Goal: Task Accomplishment & Management: Manage account settings

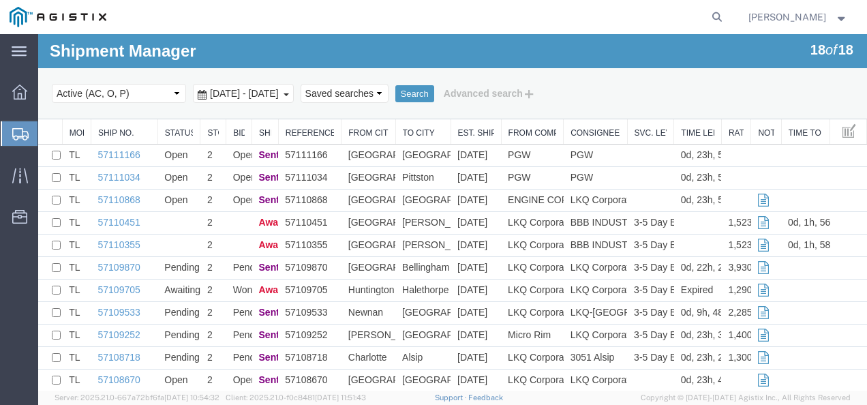
click at [48, 124] on span "Shipments" at bounding box center [42, 133] width 11 height 27
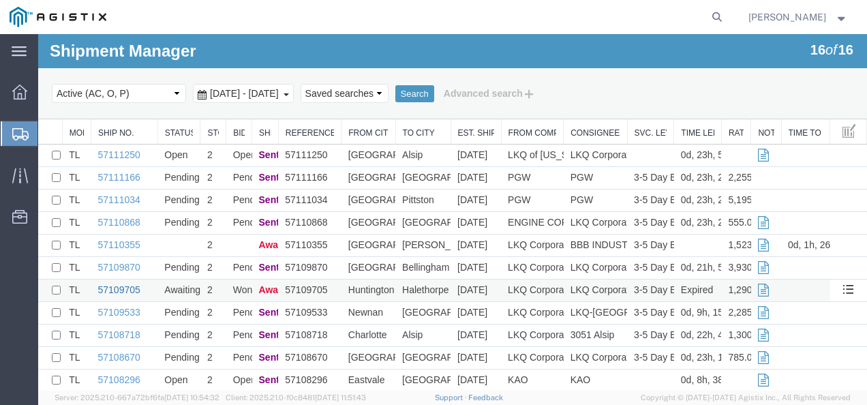
click at [116, 289] on link "57109705" at bounding box center [119, 289] width 42 height 11
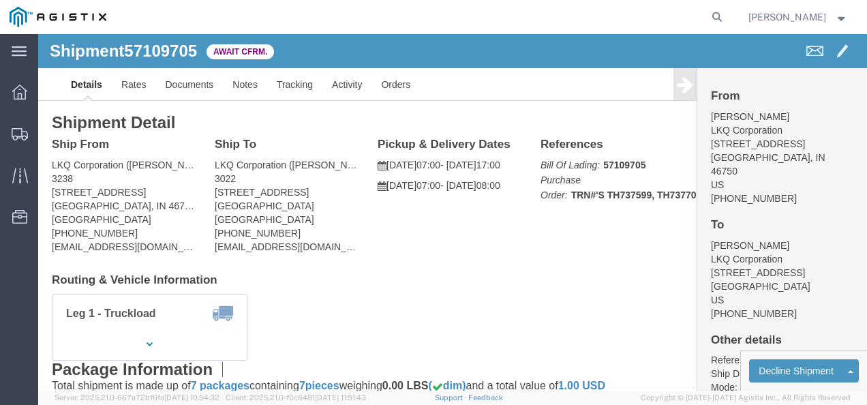
click div "Shipment Detail Ship From LKQ Corporation ([PERSON_NAME]) [GEOGRAPHIC_DATA][STR…"
click link "Rates"
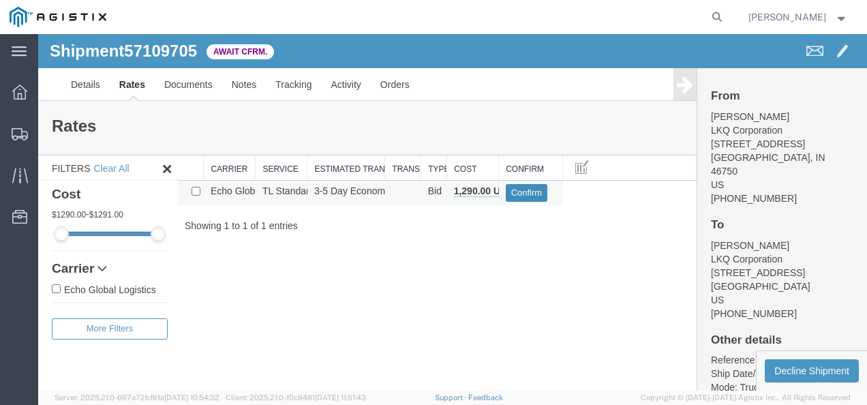
click at [526, 198] on button "Confirm" at bounding box center [527, 193] width 42 height 18
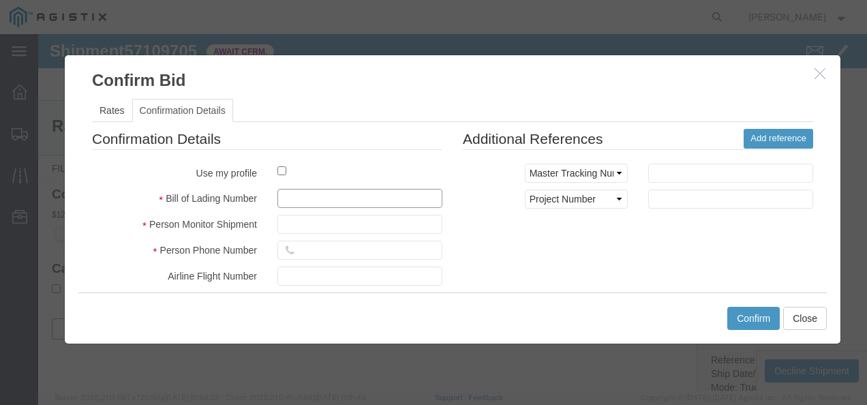
click at [320, 196] on input "text" at bounding box center [359, 198] width 165 height 19
type input "1297398217397"
type input "97213982198379"
type input "72198372193987"
click at [685, 287] on div "Confirmation Details Use my profile Bill of Lading Number 1297398217397 Person …" at bounding box center [453, 288] width 742 height 319
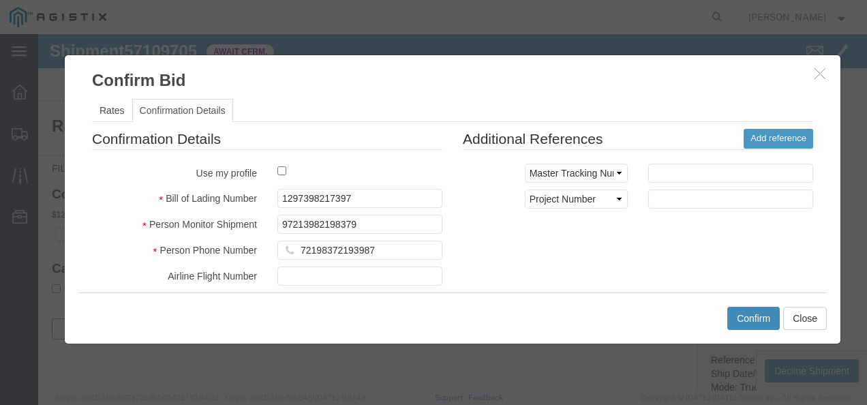
click at [743, 320] on button "Confirm" at bounding box center [753, 318] width 52 height 23
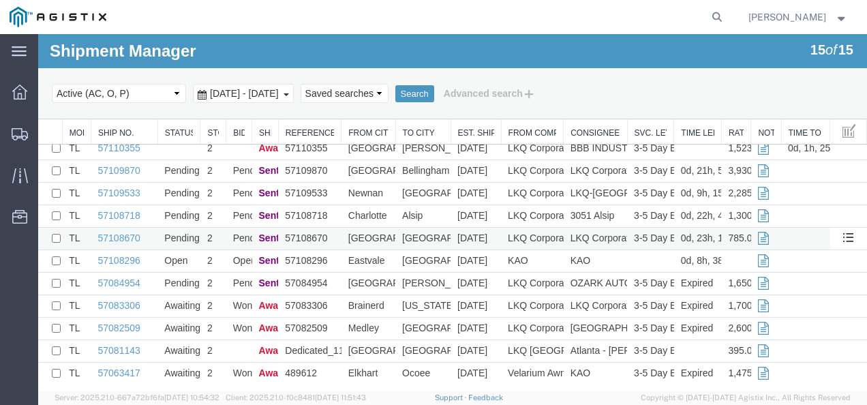
scroll to position [105, 0]
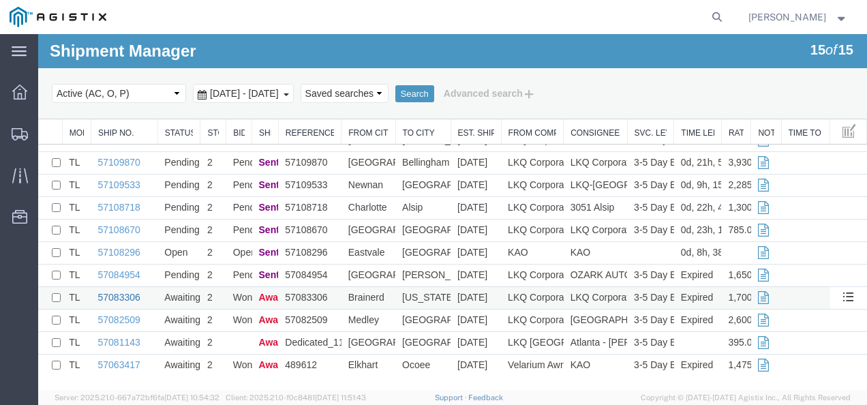
click at [117, 300] on link "57083306" at bounding box center [119, 297] width 42 height 11
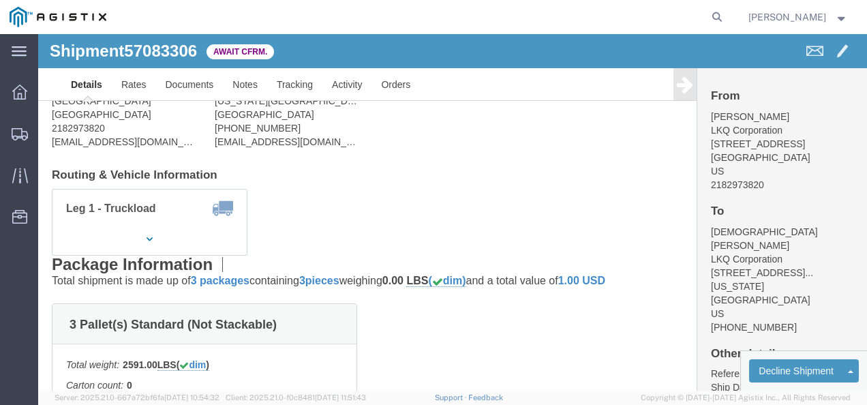
click div "Leg 1 - Truckload Vehicle 1: Standard Dry Van (53 Feet) Number of trucks: 1"
click link "Rates"
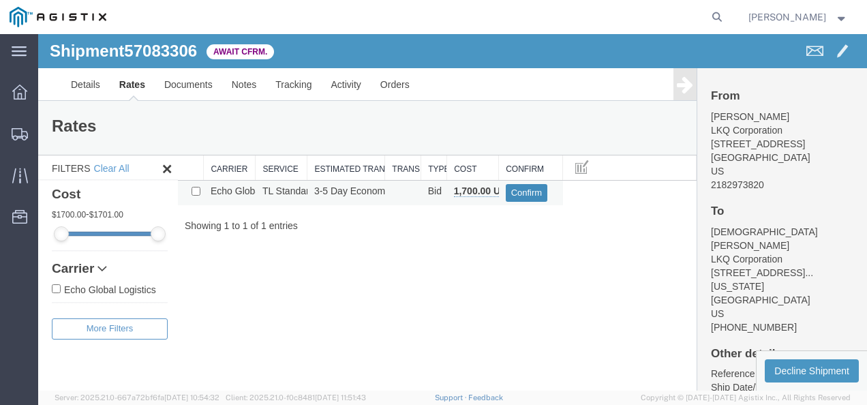
click at [518, 190] on button "Confirm" at bounding box center [527, 193] width 42 height 18
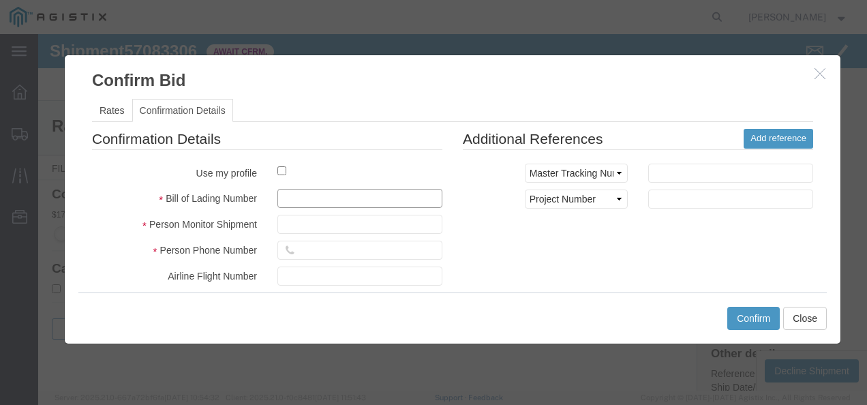
click at [331, 194] on input "text" at bounding box center [359, 198] width 165 height 19
type input "19823792137"
type input "987q1398721"
type input "21323213213"
drag, startPoint x: 591, startPoint y: 256, endPoint x: 713, endPoint y: 319, distance: 137.5
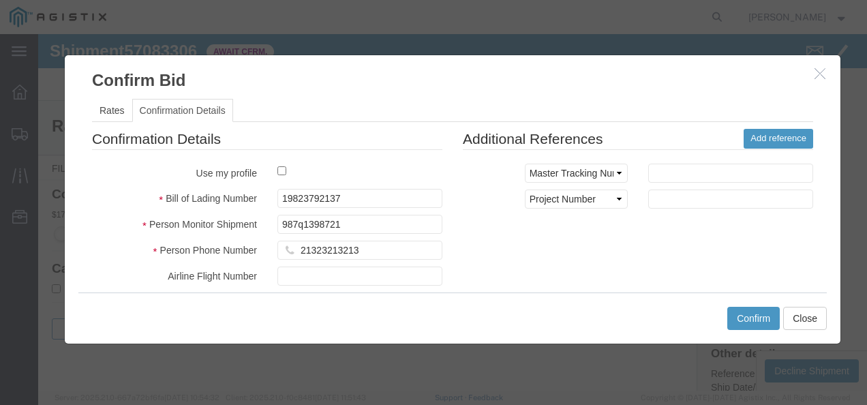
click at [643, 277] on div "Confirmation Details Use my profile Bill of Lading Number 19823792137 Person Mo…" at bounding box center [453, 288] width 742 height 319
click at [753, 314] on button "Confirm" at bounding box center [753, 318] width 52 height 23
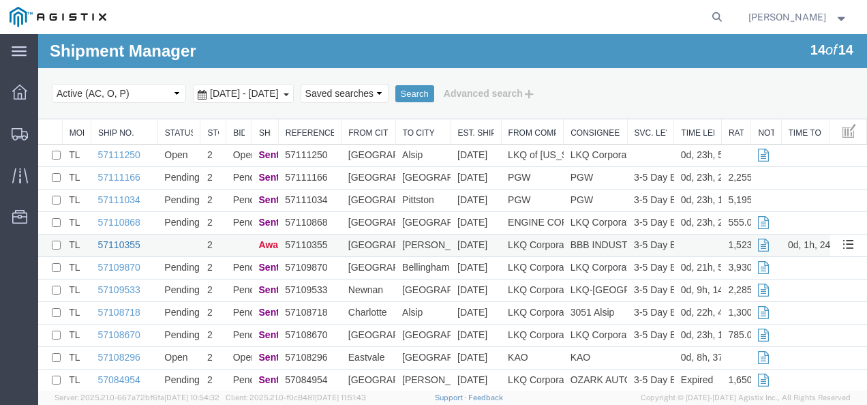
click at [127, 243] on link "57110355" at bounding box center [119, 244] width 42 height 11
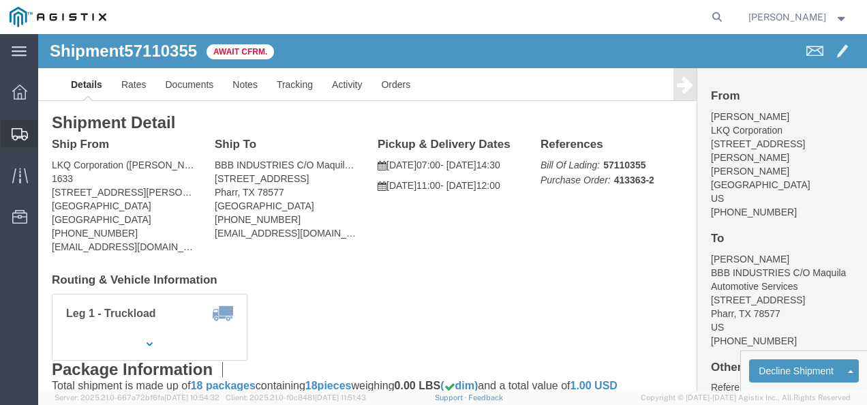
click at [47, 136] on span "Shipments" at bounding box center [42, 133] width 10 height 27
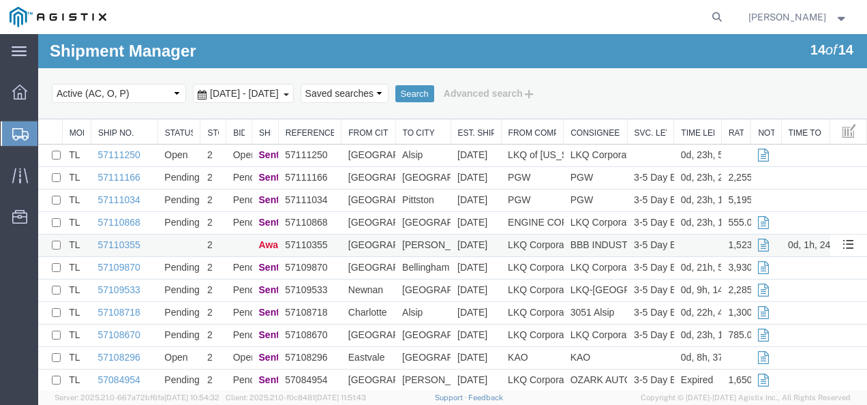
scroll to position [82, 0]
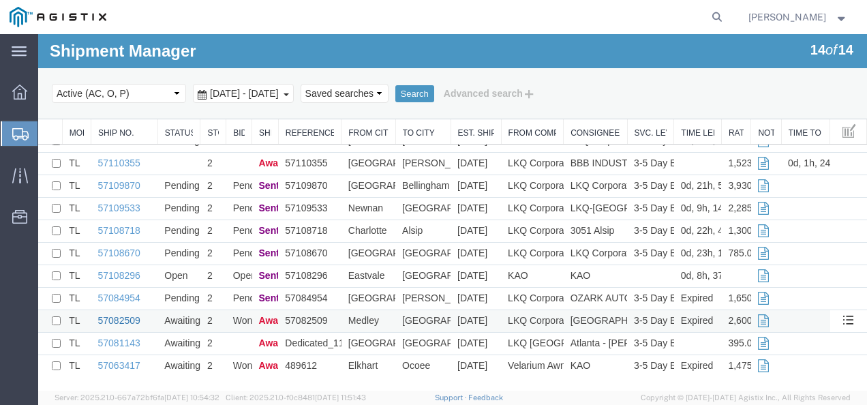
click at [126, 318] on link "57082509" at bounding box center [119, 320] width 42 height 11
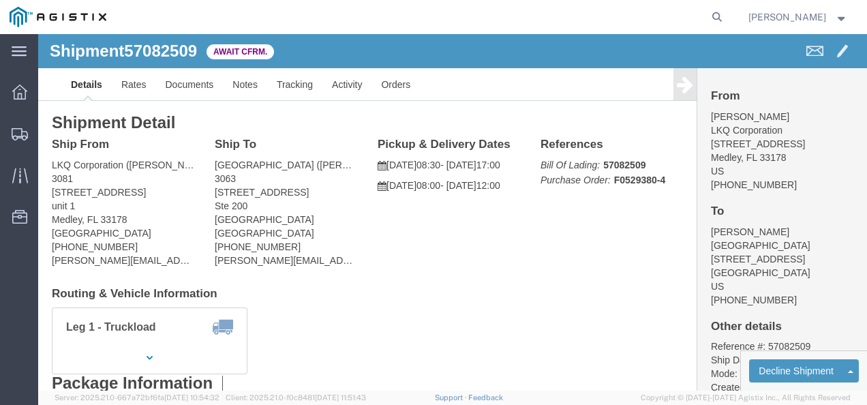
click div "Ship From LKQ Corporation ([PERSON_NAME]) 3081 [STREET_ADDRESS] [PHONE_NUMBER] …"
click link "Rates"
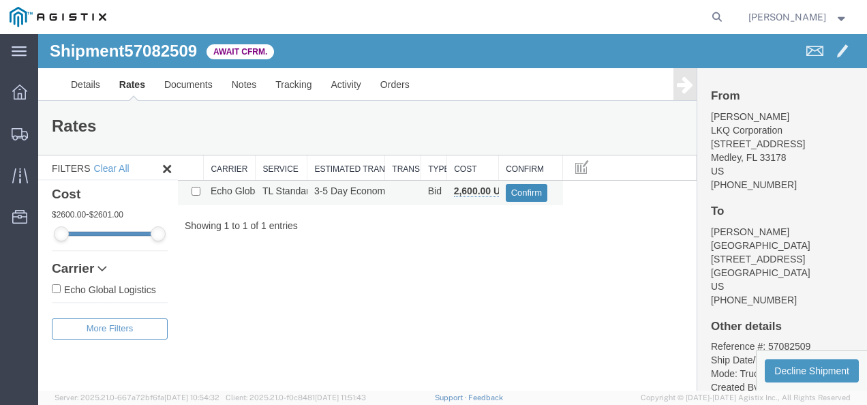
click at [530, 190] on button "Confirm" at bounding box center [527, 193] width 42 height 18
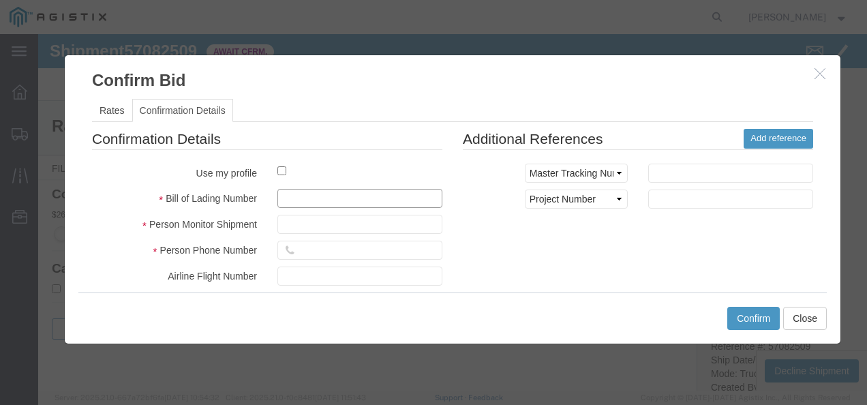
click at [349, 201] on input "text" at bounding box center [359, 198] width 165 height 19
type input "12987389213797"
type input "921739821379827"
type input "987213987219387"
drag, startPoint x: 655, startPoint y: 288, endPoint x: 703, endPoint y: 315, distance: 55.2
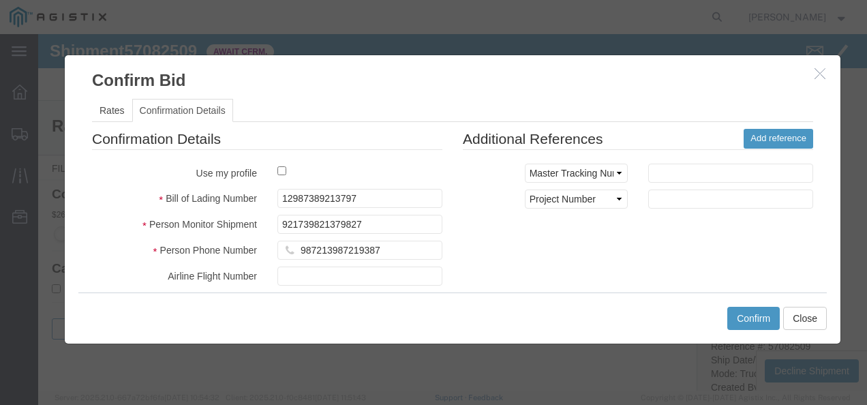
click at [666, 294] on div "Confirm Bid Rates Confirmation Details Bid Information Vendor Echo Global Logis…" at bounding box center [452, 200] width 777 height 290
click at [750, 320] on button "Confirm" at bounding box center [753, 318] width 52 height 23
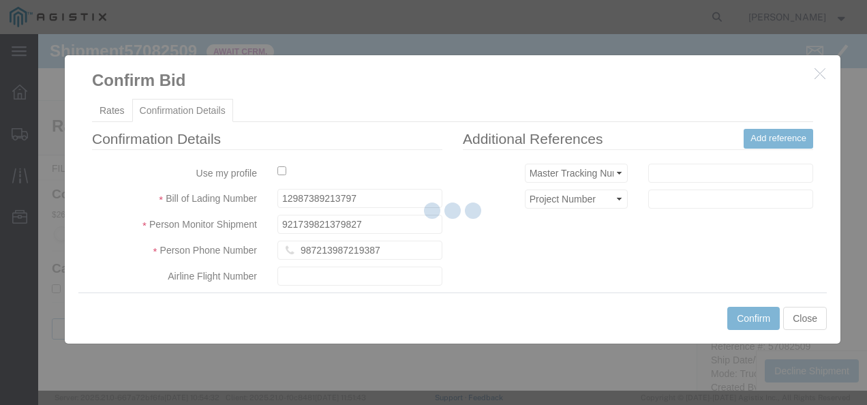
click at [472, 269] on div at bounding box center [452, 212] width 829 height 357
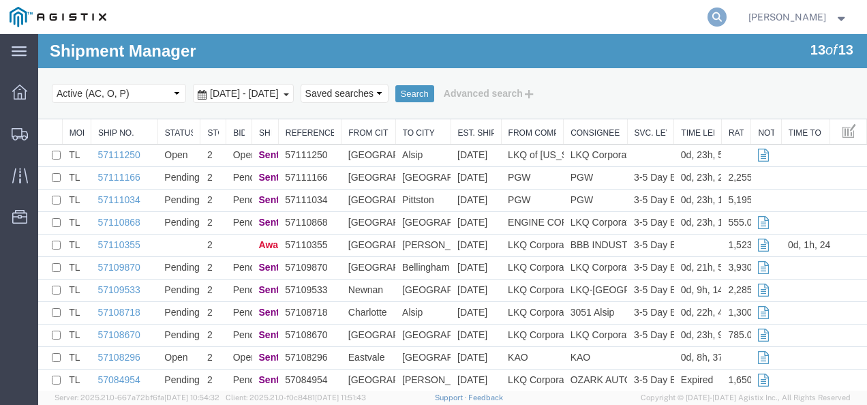
click at [727, 14] on icon at bounding box center [717, 16] width 19 height 19
paste input "57097311"
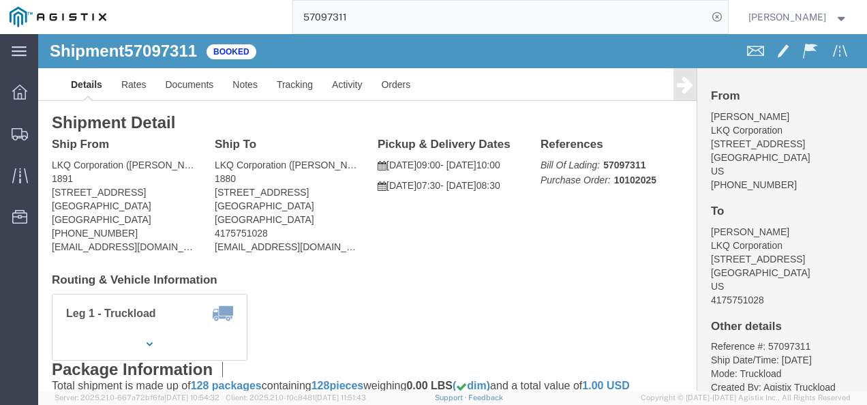
click div "Shipment Detail Ship From LKQ Corporation ([PERSON_NAME]) 1891 [STREET_ADDRESS]…"
drag, startPoint x: 483, startPoint y: 228, endPoint x: 226, endPoint y: 230, distance: 257.0
click div "Ship From LKQ Corporation ([PERSON_NAME]) 1891 [STREET_ADDRESS] [PHONE_NUMBER] …"
drag, startPoint x: 451, startPoint y: 240, endPoint x: 433, endPoint y: 299, distance: 61.2
click h4 "Routing & Vehicle Information"
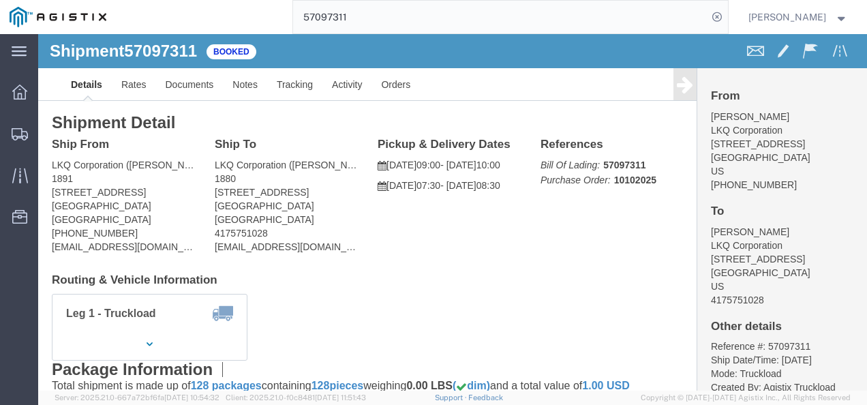
drag, startPoint x: 378, startPoint y: 226, endPoint x: 423, endPoint y: 278, distance: 69.1
click div "Ship From LKQ Corporation ([PERSON_NAME]) 1891 [STREET_ADDRESS] [PHONE_NUMBER] …"
drag, startPoint x: 411, startPoint y: 179, endPoint x: 408, endPoint y: 137, distance: 41.7
click div "Pickup & Delivery Dates [DATE] 09:00 - [DATE] 10:00 [DATE] 07:30 - [DATE] 08:30…"
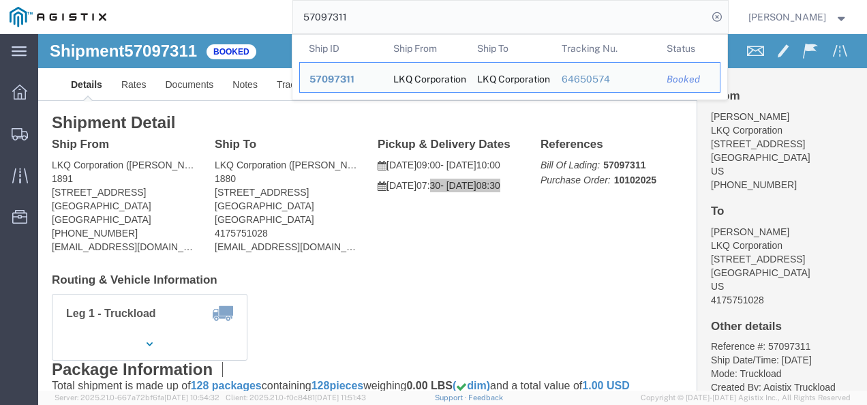
drag, startPoint x: 408, startPoint y: 137, endPoint x: 409, endPoint y: 7, distance: 130.2
click at [409, 7] on input "57097311" at bounding box center [500, 17] width 414 height 33
click at [407, 11] on input "57097311" at bounding box center [500, 17] width 414 height 33
paste input "68563"
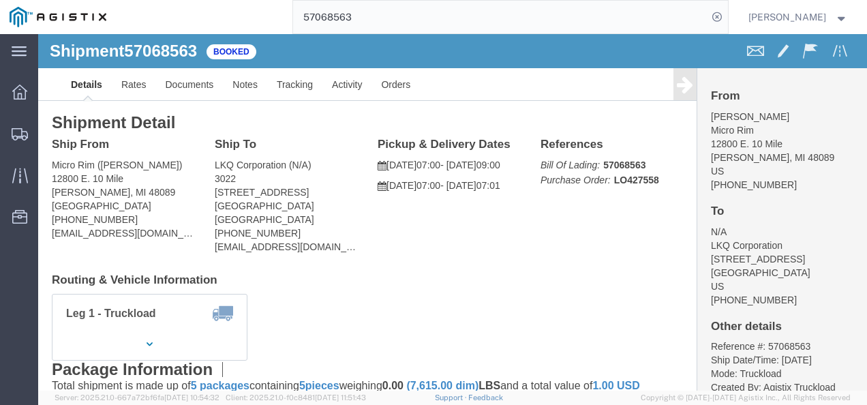
click div "Shipment Detail Ship From Micro Rim ([PERSON_NAME]) [STREET_ADDRESS][PERSON_NAM…"
click div "Ship From Micro Rim ([PERSON_NAME]) 12800 E. [GEOGRAPHIC_DATA][PERSON_NAME] [GE…"
drag, startPoint x: 451, startPoint y: 254, endPoint x: 356, endPoint y: 213, distance: 103.8
click div "Shipment Detail Ship From Micro Rim ([PERSON_NAME]) [STREET_ADDRESS][PERSON_NAM…"
click span "57068563"
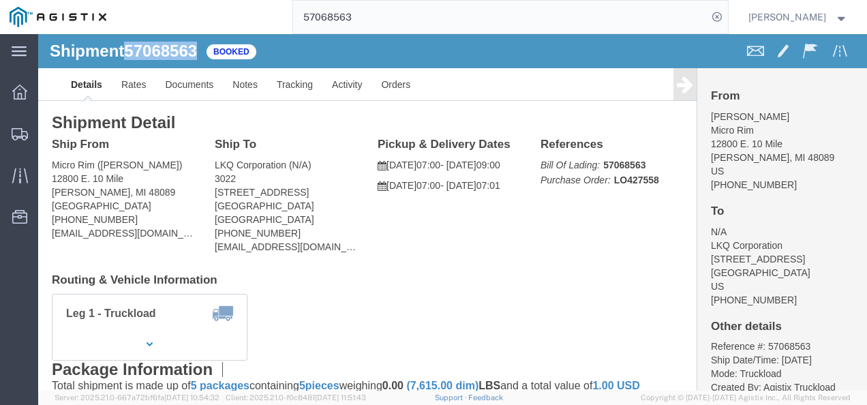
click span "57068563"
copy span "57068563"
click form "Shipment 57068563 Booked Details Rates Documents Notes Tracking Activity Orders…"
click div "Leg 1 - Truckload Vehicle 1: Standard Dry Van (53 Feet) Number of trucks: 1"
drag, startPoint x: 391, startPoint y: 296, endPoint x: 393, endPoint y: 288, distance: 7.6
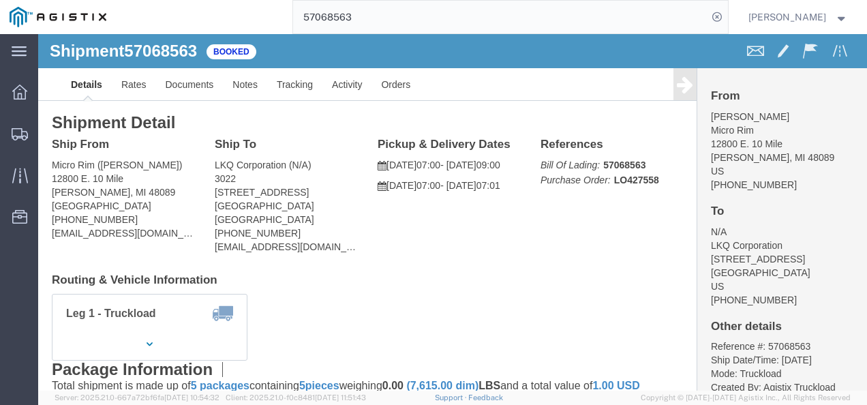
click div "Leg 1 - Truckload Vehicle 1: Standard Dry Van (53 Feet) Number of trucks: 1"
click div "Shipment Detail Ship From Micro Rim ([PERSON_NAME]) [STREET_ADDRESS][PERSON_NAM…"
click div "Leg 1 - Truckload Vehicle 1: Standard Dry Van (53 Feet) Number of trucks: 1"
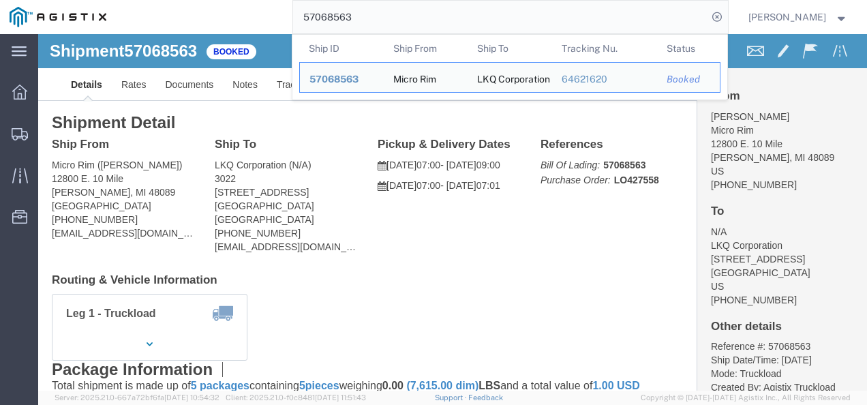
click at [472, 8] on input "57068563" at bounding box center [500, 17] width 414 height 33
drag, startPoint x: 472, startPoint y: 8, endPoint x: 468, endPoint y: 22, distance: 14.2
click at [470, 14] on input "57068563" at bounding box center [500, 17] width 414 height 33
paste input "79054"
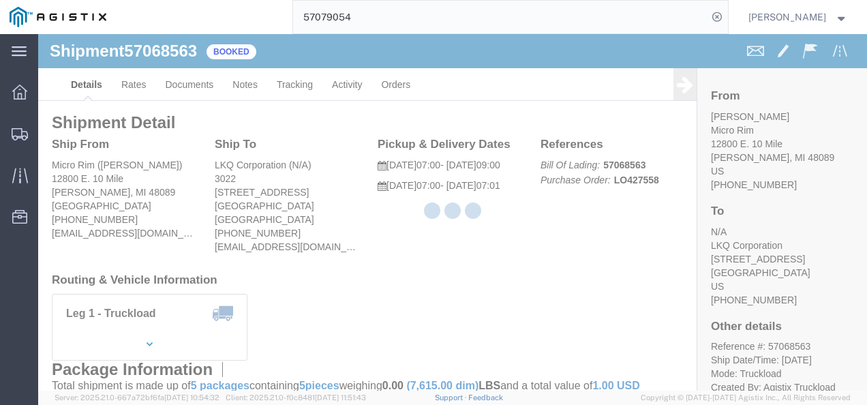
click at [446, 279] on div at bounding box center [452, 212] width 829 height 357
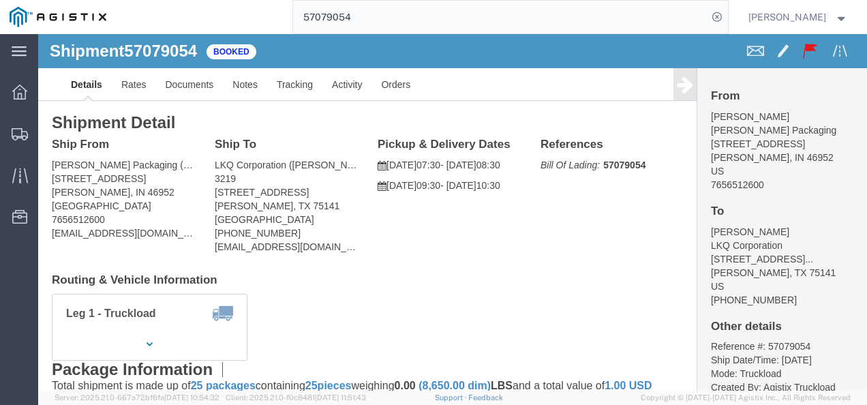
click at [435, 12] on input "57079054" at bounding box center [500, 17] width 414 height 33
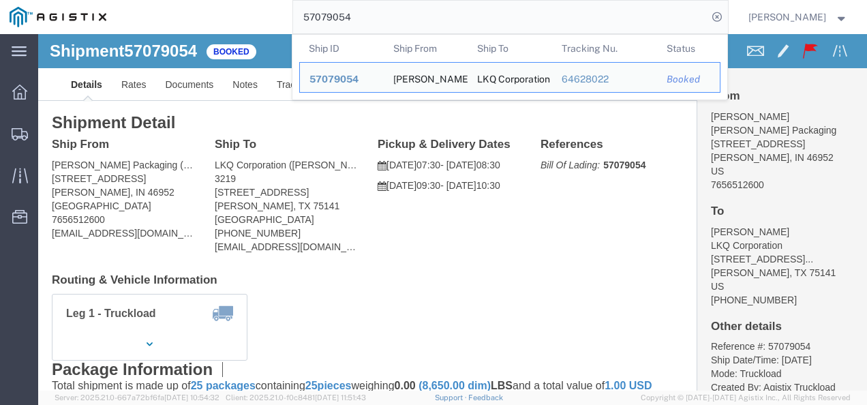
click at [435, 12] on input "57079054" at bounding box center [500, 17] width 414 height 33
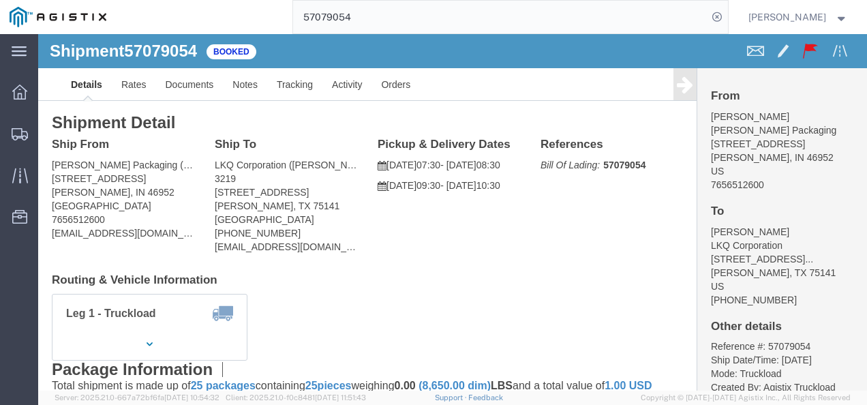
drag, startPoint x: 447, startPoint y: 391, endPoint x: 408, endPoint y: 354, distance: 54.5
click div "Leg 1 - Truckload Vehicle 1: Standard Dry Van (53 Feet) Number of trucks: 1"
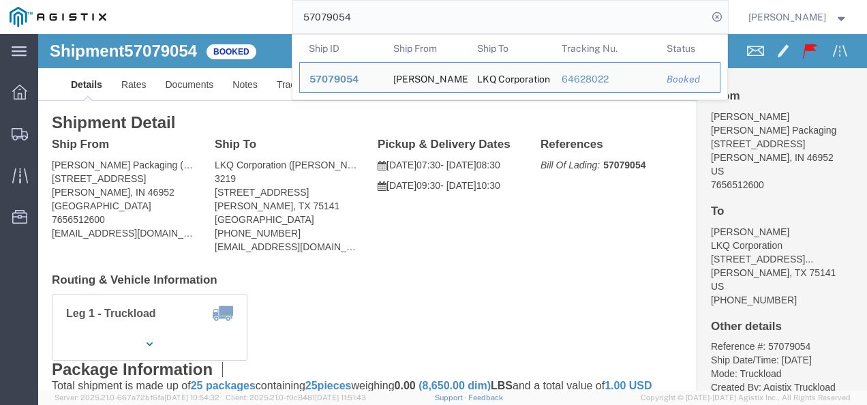
click at [419, 14] on input "57079054" at bounding box center [500, 17] width 414 height 33
paste input "97311"
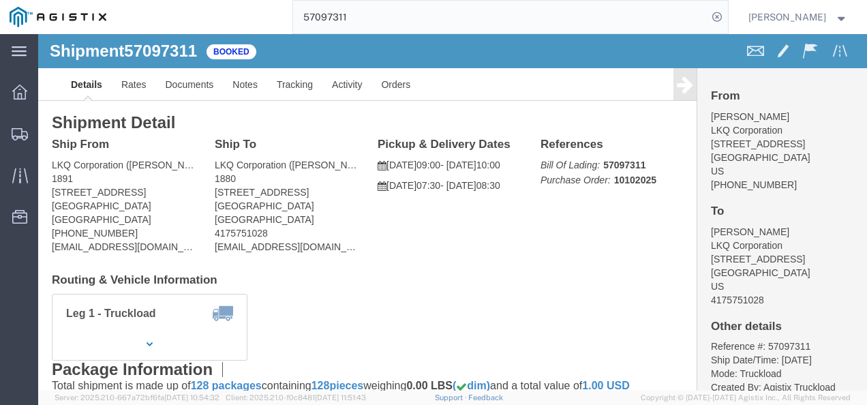
click div "Shipment Detail Ship From LKQ Corporation ([PERSON_NAME]) 1891 [STREET_ADDRESS]…"
click link "Rates"
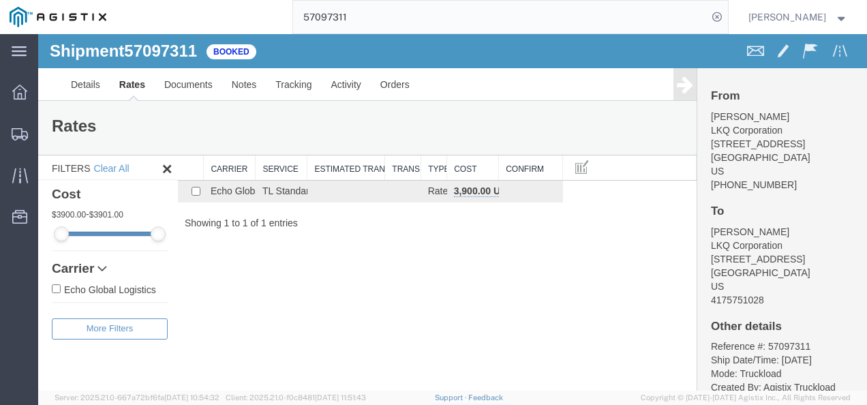
click at [409, 262] on div "Shipment 57097311 1 of 1 Booked Details Rates Documents Notes Tracking Activity…" at bounding box center [452, 212] width 829 height 357
drag, startPoint x: 409, startPoint y: 257, endPoint x: 410, endPoint y: 370, distance: 113.2
click at [410, 263] on div "Shipment 57097311 1 of 1 Booked Details Rates Documents Notes Tracking Activity…" at bounding box center [452, 212] width 829 height 357
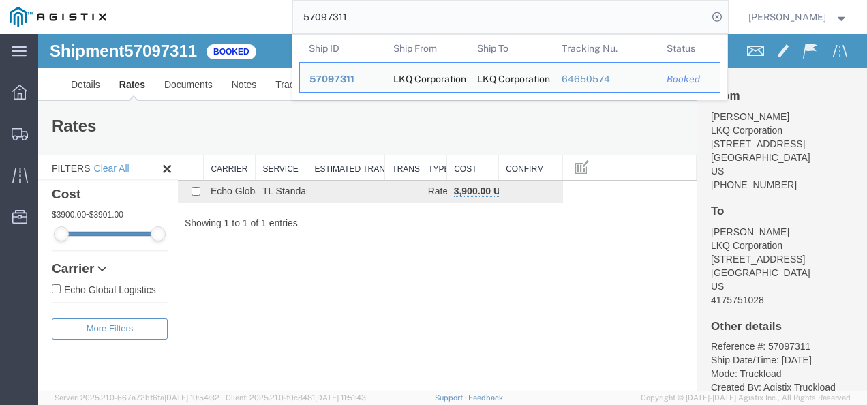
click at [424, 23] on input "57097311" at bounding box center [500, 17] width 414 height 33
paste input "695204"
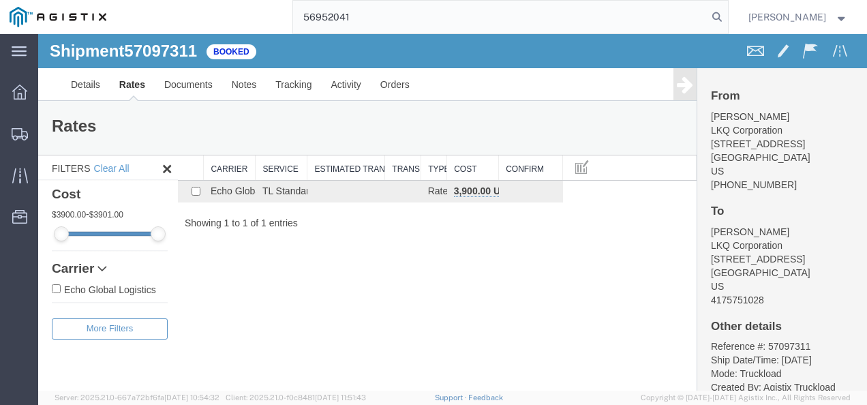
type input "56952041"
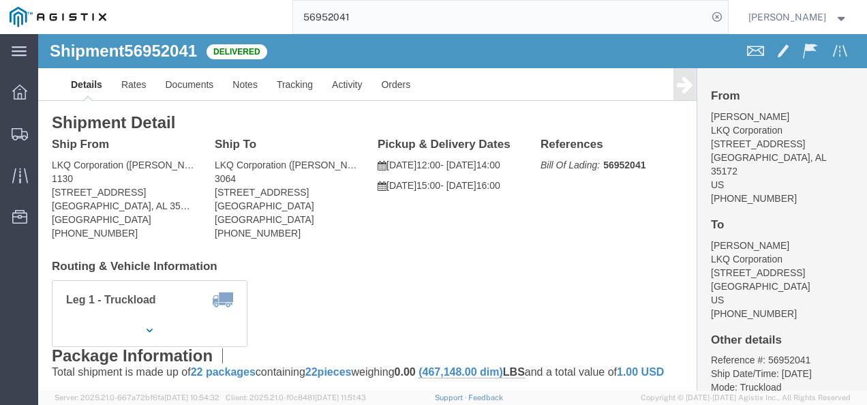
click div "Ship From LKQ Corporation ([PERSON_NAME]) [STREET_ADDRESS] [PHONE_NUMBER] Ship …"
click div "Leg 1 - Truckload Vehicle 1: Standard Dry Van (53 Feet) Number of trucks: 1"
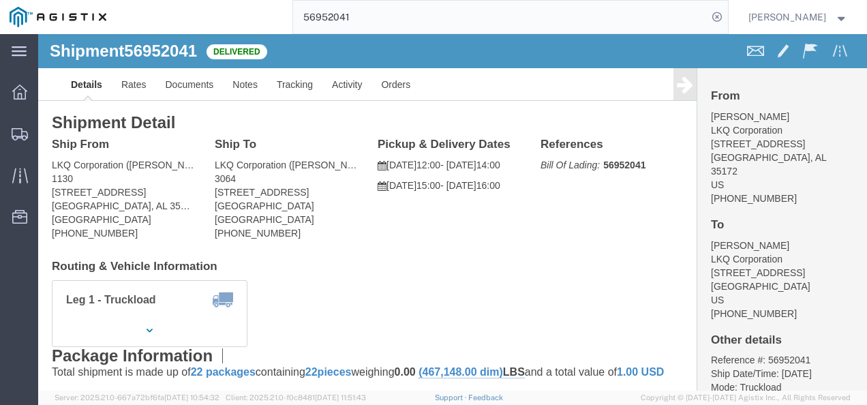
click h4 "Routing & Vehicle Information"
click div "Shipment Detail Ship From LKQ Corporation ([PERSON_NAME]) [STREET_ADDRESS] [PHO…"
